Goal: Transaction & Acquisition: Book appointment/travel/reservation

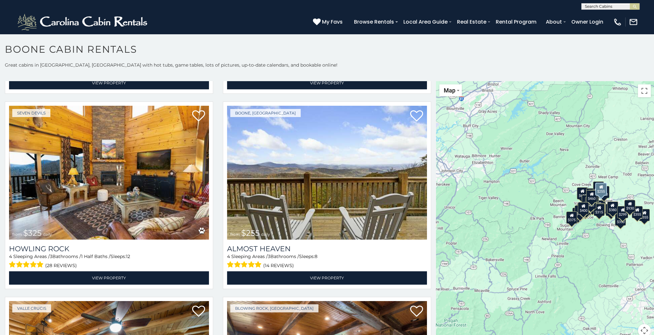
scroll to position [1744, 0]
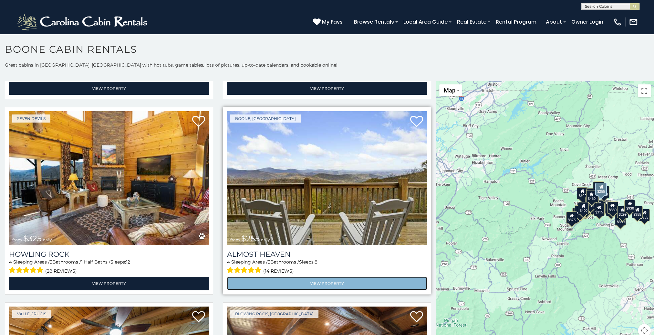
click at [325, 276] on link "View Property" at bounding box center [327, 282] width 200 height 13
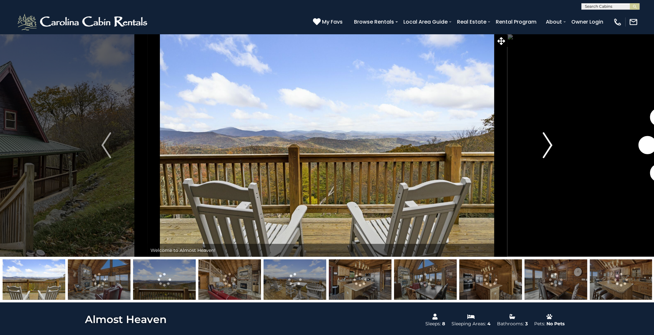
click at [549, 142] on img "Next" at bounding box center [548, 145] width 10 height 26
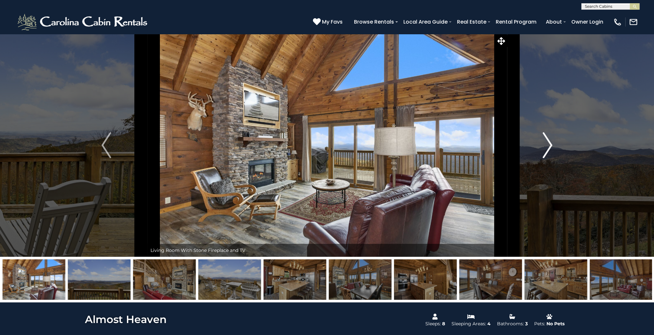
click at [549, 142] on img "Next" at bounding box center [548, 145] width 10 height 26
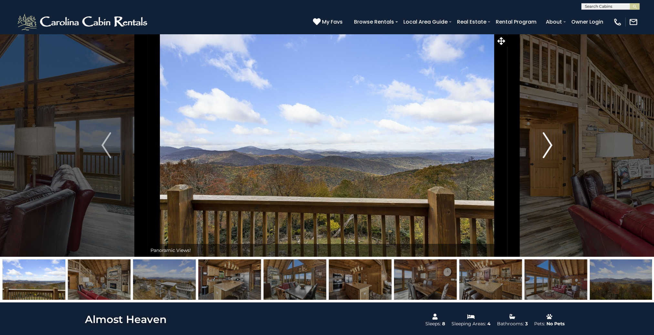
click at [549, 142] on img "Next" at bounding box center [548, 145] width 10 height 26
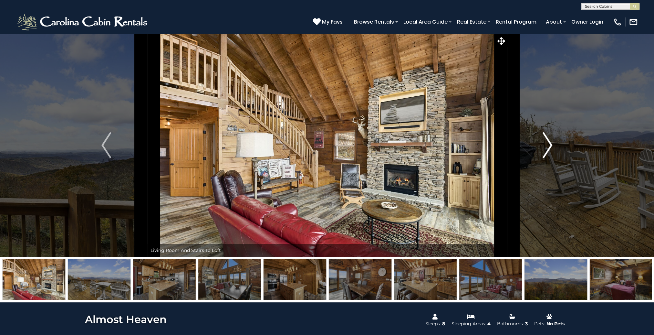
click at [549, 142] on img "Next" at bounding box center [548, 145] width 10 height 26
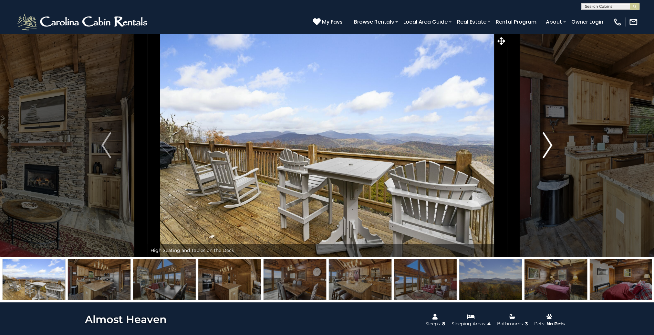
click at [549, 142] on img "Next" at bounding box center [548, 145] width 10 height 26
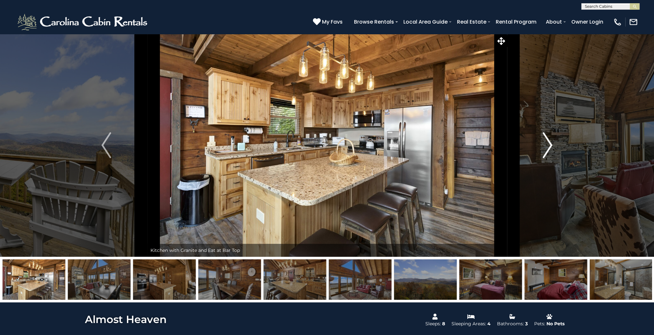
click at [549, 142] on img "Next" at bounding box center [548, 145] width 10 height 26
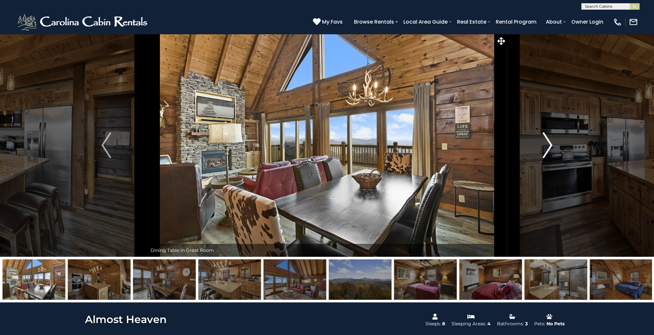
click at [549, 143] on img "Next" at bounding box center [548, 145] width 10 height 26
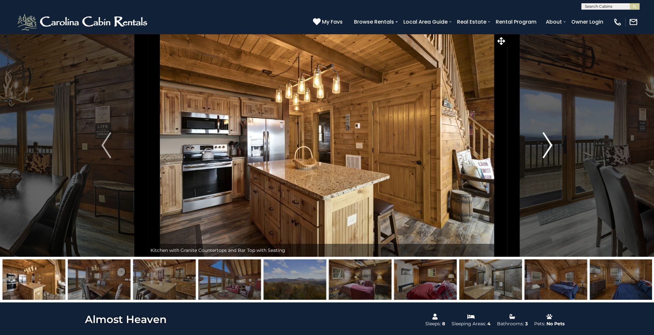
click at [549, 143] on img "Next" at bounding box center [548, 145] width 10 height 26
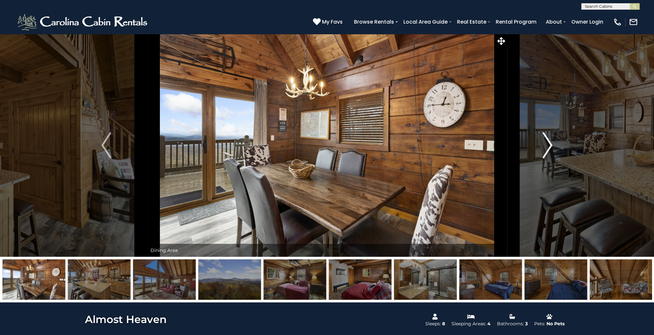
click at [549, 143] on img "Next" at bounding box center [548, 145] width 10 height 26
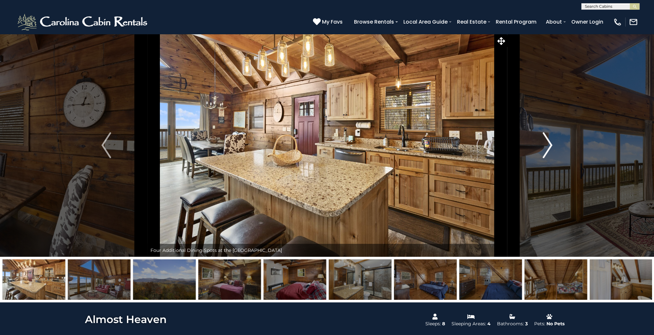
click at [549, 143] on img "Next" at bounding box center [548, 145] width 10 height 26
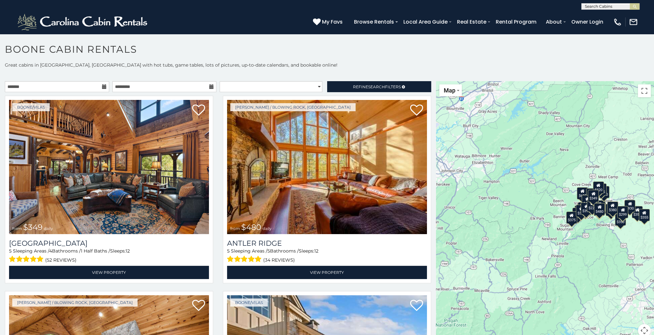
click at [102, 87] on icon at bounding box center [104, 86] width 5 height 5
click at [93, 85] on input "text" at bounding box center [57, 86] width 104 height 11
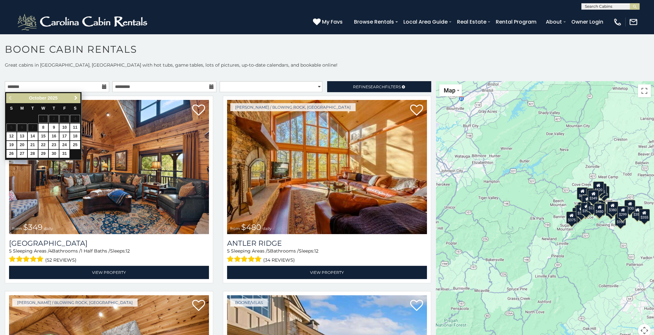
click at [75, 96] on span "Next" at bounding box center [75, 97] width 5 height 5
click at [75, 98] on span "Next" at bounding box center [75, 97] width 5 height 5
click at [12, 96] on span "Previous" at bounding box center [10, 97] width 5 height 5
click at [74, 97] on span "Next" at bounding box center [75, 97] width 5 height 5
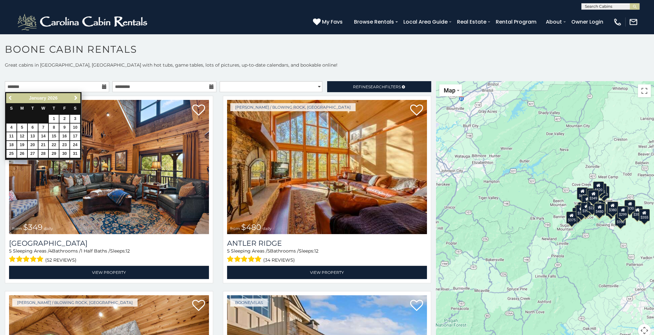
click at [12, 97] on span "Previous" at bounding box center [10, 97] width 5 height 5
click at [44, 153] on link "31" at bounding box center [43, 154] width 10 height 8
type input "**********"
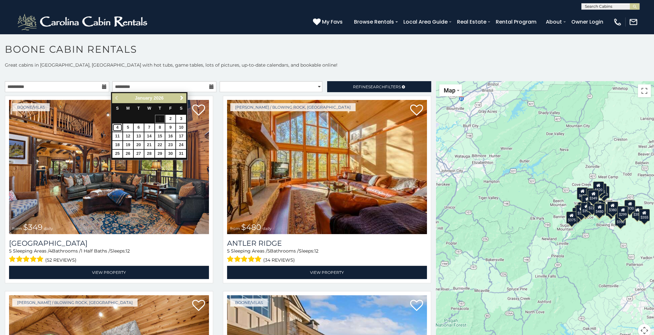
click at [117, 127] on link "4" at bounding box center [117, 127] width 10 height 8
type input "**********"
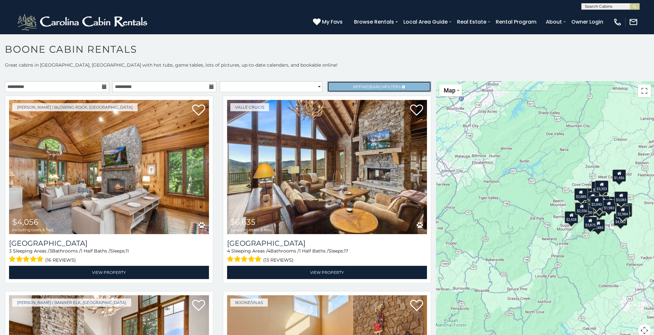
click at [368, 86] on span "Search" at bounding box center [376, 86] width 17 height 5
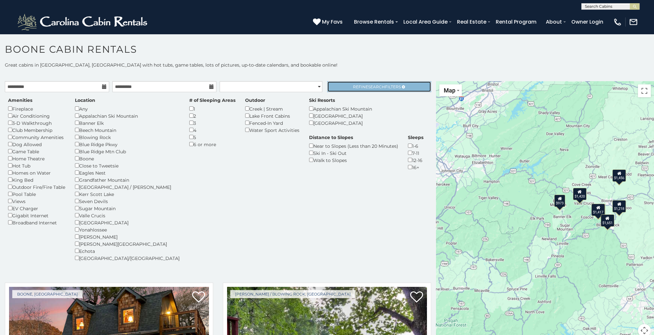
click at [371, 86] on span "Search" at bounding box center [376, 86] width 17 height 5
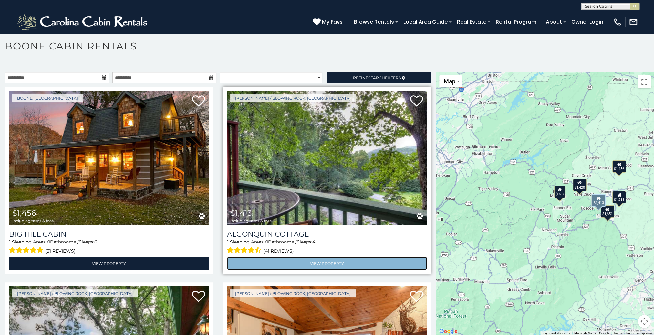
click at [327, 259] on link "View Property" at bounding box center [327, 262] width 200 height 13
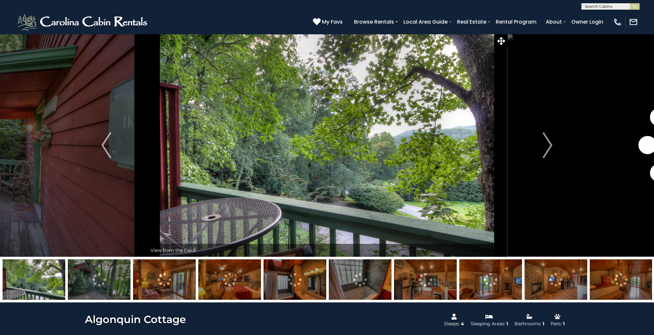
click at [550, 145] on img "Next" at bounding box center [548, 145] width 10 height 26
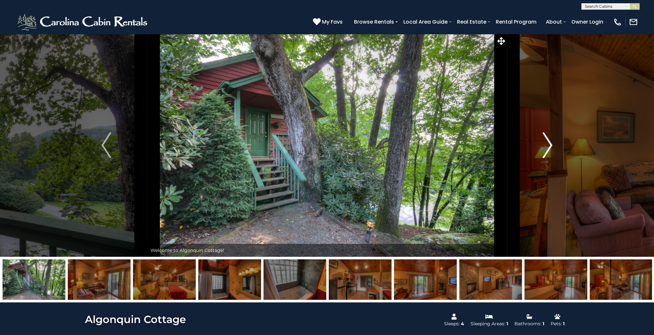
click at [550, 145] on img "Next" at bounding box center [548, 145] width 10 height 26
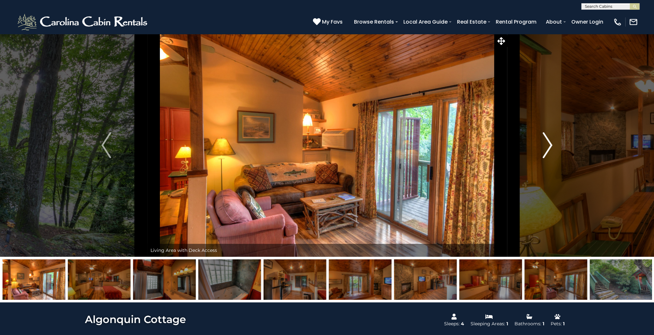
click at [550, 145] on img "Next" at bounding box center [548, 145] width 10 height 26
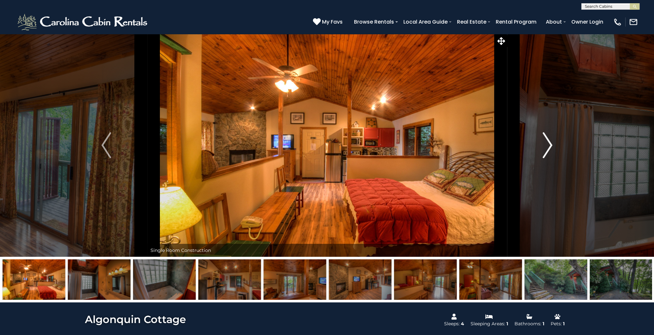
click at [550, 144] on img "Next" at bounding box center [548, 145] width 10 height 26
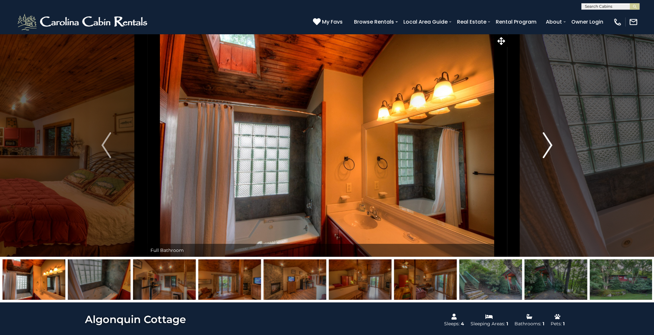
click at [550, 144] on img "Next" at bounding box center [548, 145] width 10 height 26
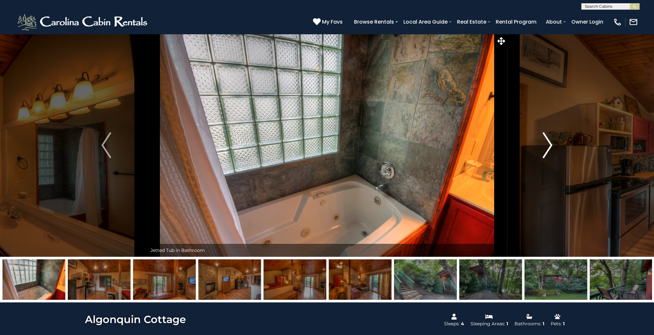
click at [549, 145] on img "Next" at bounding box center [548, 145] width 10 height 26
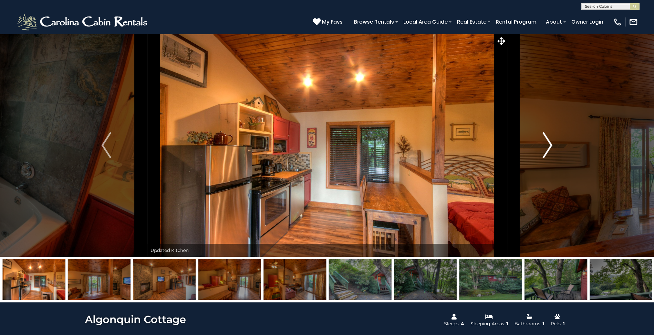
click at [549, 145] on img "Next" at bounding box center [548, 145] width 10 height 26
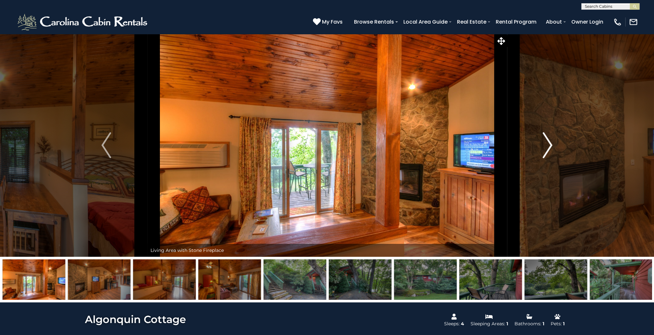
click at [549, 145] on img "Next" at bounding box center [548, 145] width 10 height 26
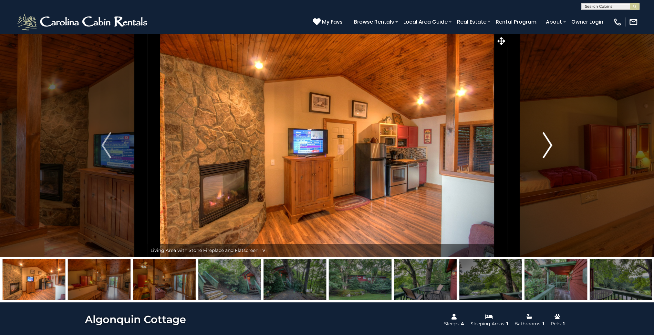
click at [549, 145] on img "Next" at bounding box center [548, 145] width 10 height 26
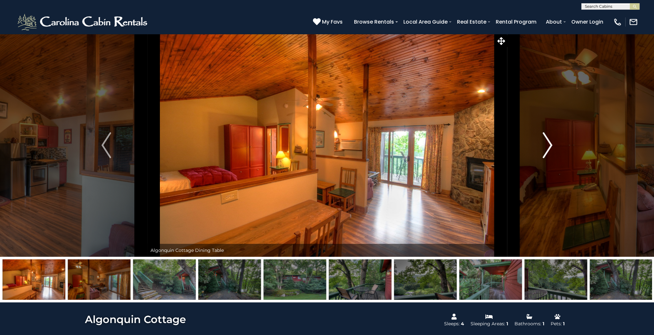
click at [549, 145] on img "Next" at bounding box center [548, 145] width 10 height 26
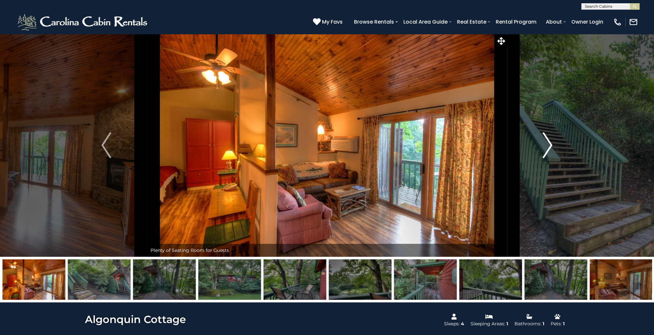
click at [549, 145] on img "Next" at bounding box center [548, 145] width 10 height 26
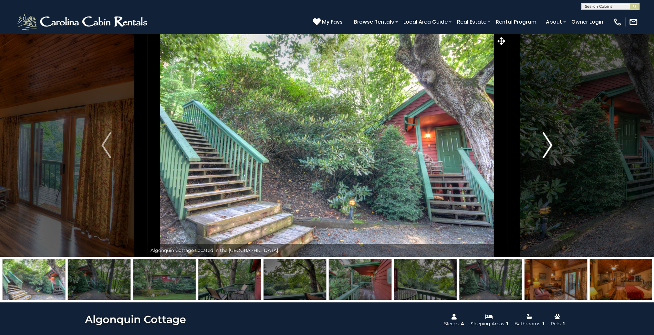
click at [549, 145] on img "Next" at bounding box center [548, 145] width 10 height 26
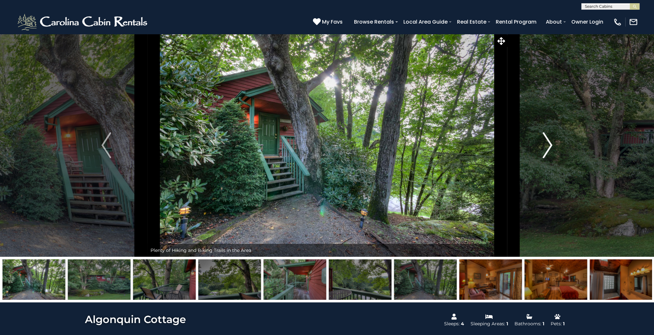
click at [549, 145] on img "Next" at bounding box center [548, 145] width 10 height 26
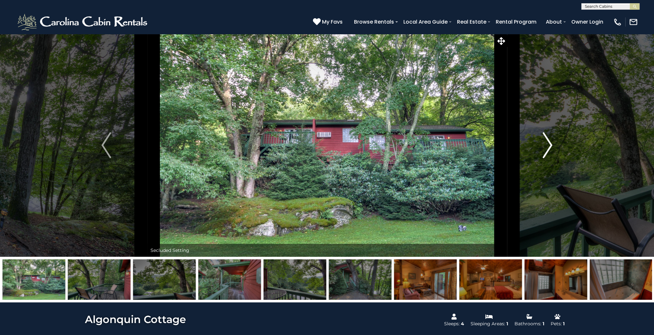
click at [549, 145] on img "Next" at bounding box center [548, 145] width 10 height 26
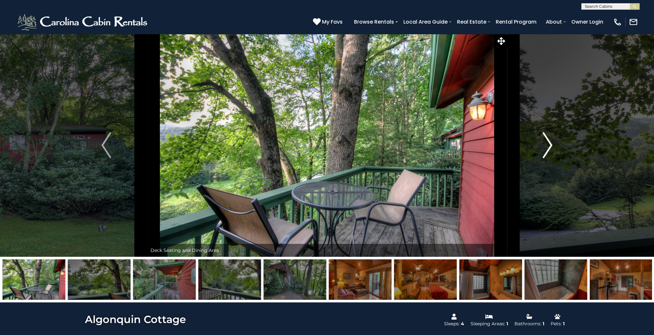
click at [549, 145] on img "Next" at bounding box center [548, 145] width 10 height 26
